Goal: Information Seeking & Learning: Learn about a topic

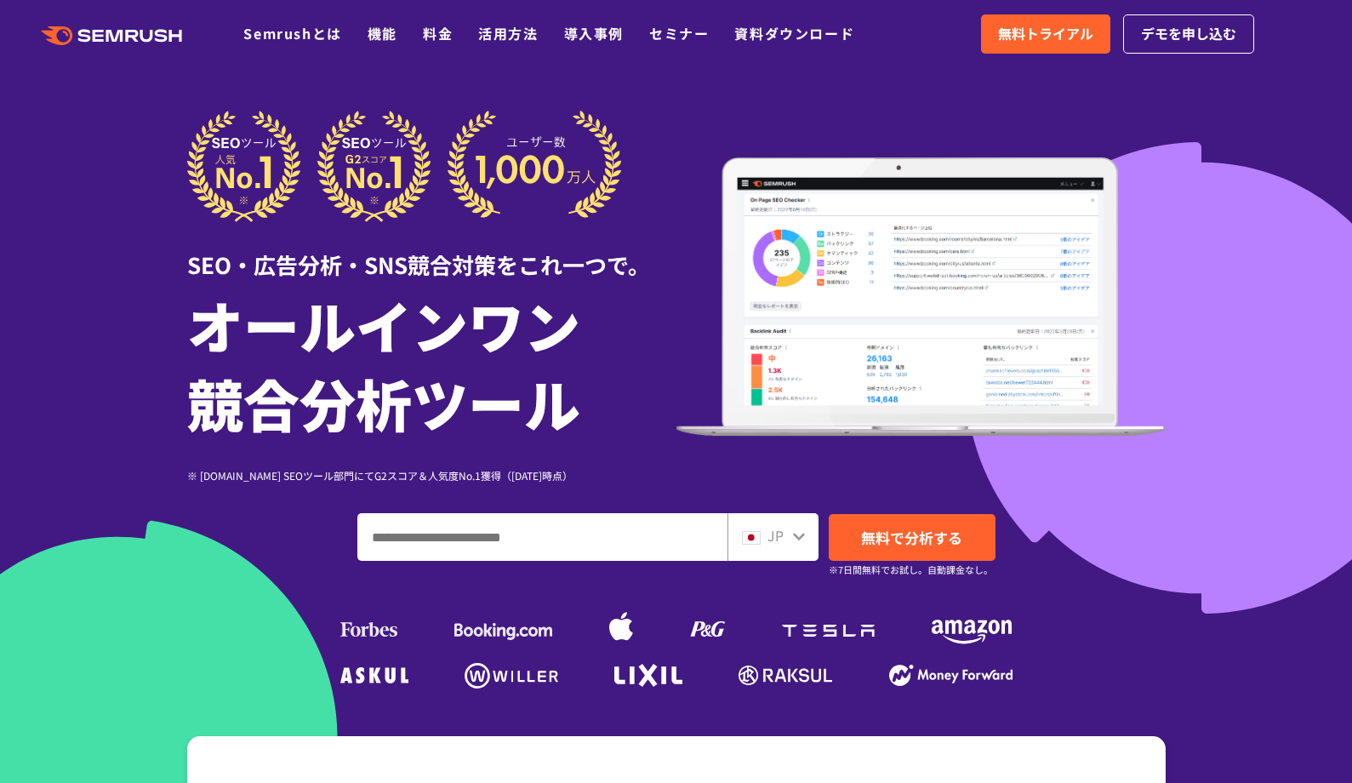
click at [485, 543] on input "ドメイン、キーワードまたはURLを入力してください" at bounding box center [542, 537] width 368 height 46
paste input "**********"
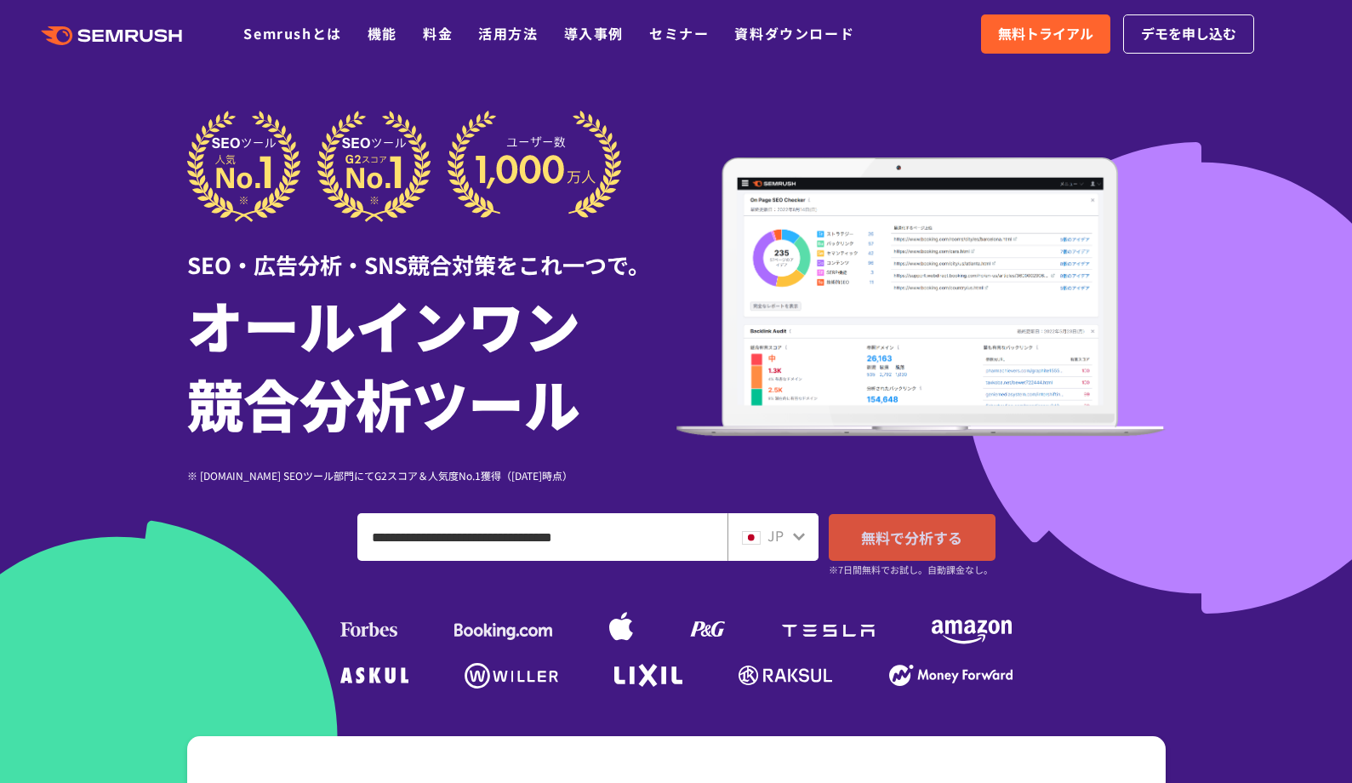
type input "**********"
click at [886, 536] on span "無料で分析する" at bounding box center [911, 537] width 101 height 21
